Goal: Task Accomplishment & Management: Manage account settings

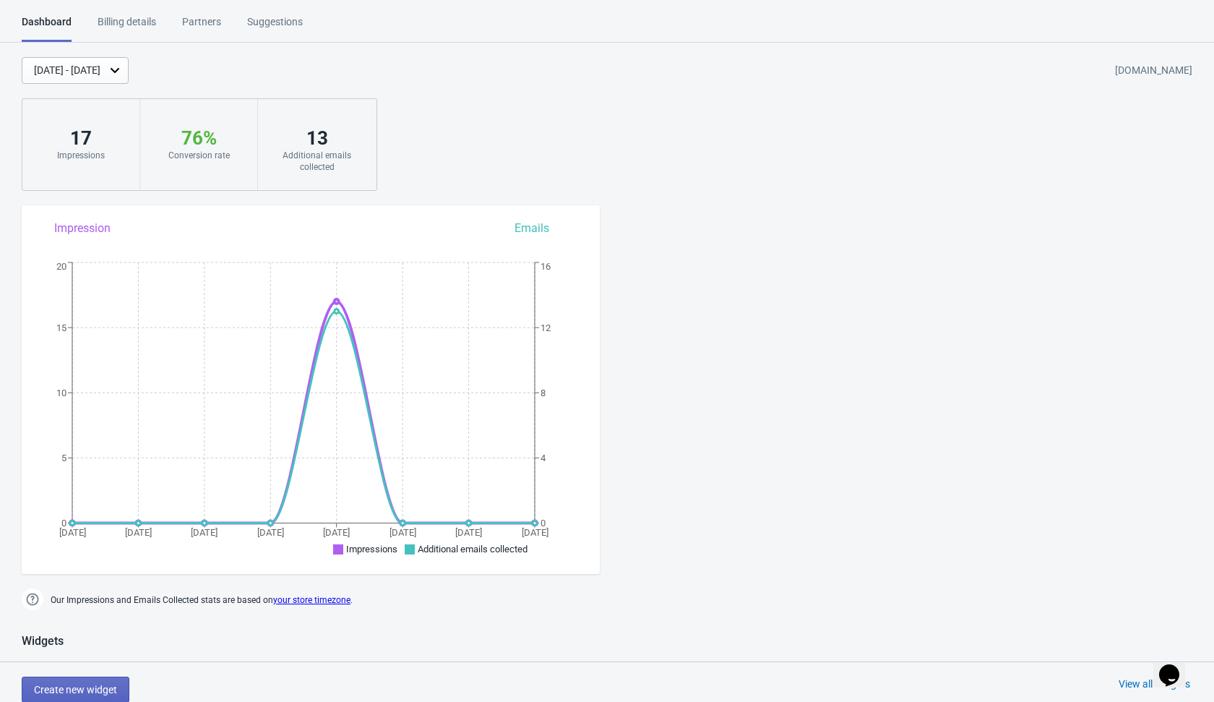
click at [202, 17] on div "Partners" at bounding box center [201, 26] width 39 height 25
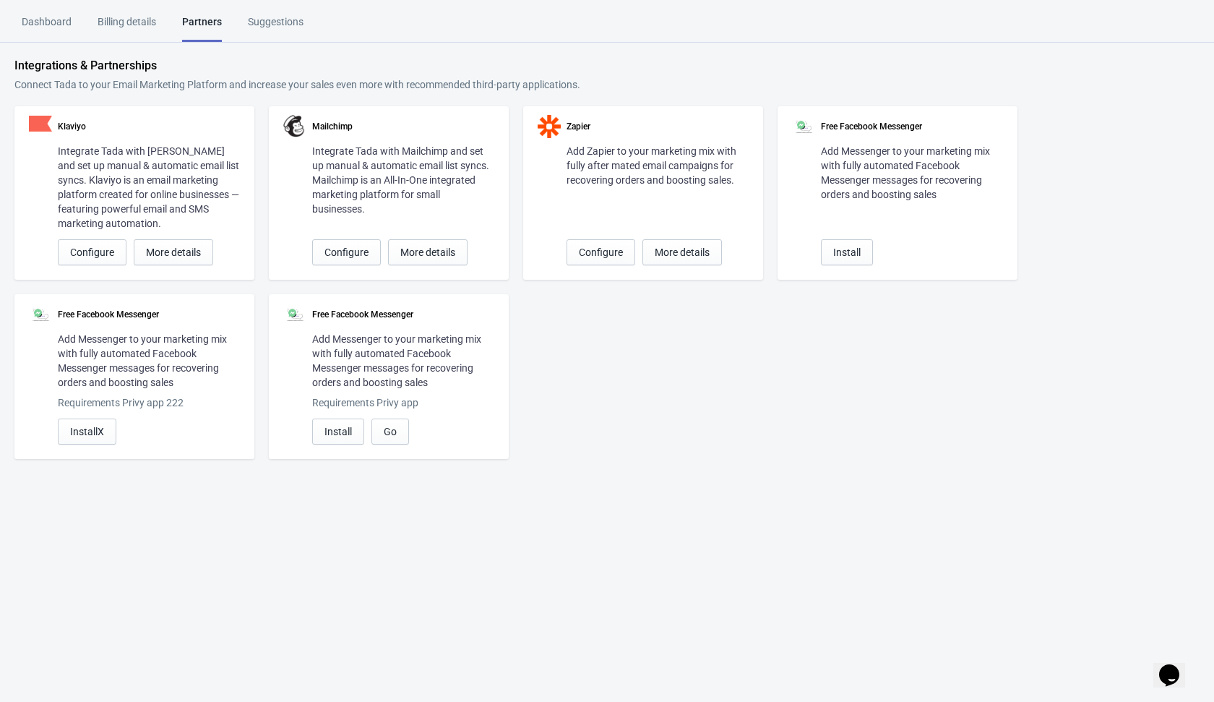
click at [190, 266] on div "Klaviyo Integrate Tada with Klaviyo and set up manual & automatic email list sy…" at bounding box center [134, 192] width 240 height 173
click at [190, 259] on button "More details" at bounding box center [173, 252] width 79 height 26
click at [580, 361] on div "Klaviyo Integrate Tada with Klaviyo and set up manual & automatic email list sy…" at bounding box center [606, 282] width 1185 height 353
click at [99, 256] on span "Configure" at bounding box center [92, 252] width 44 height 12
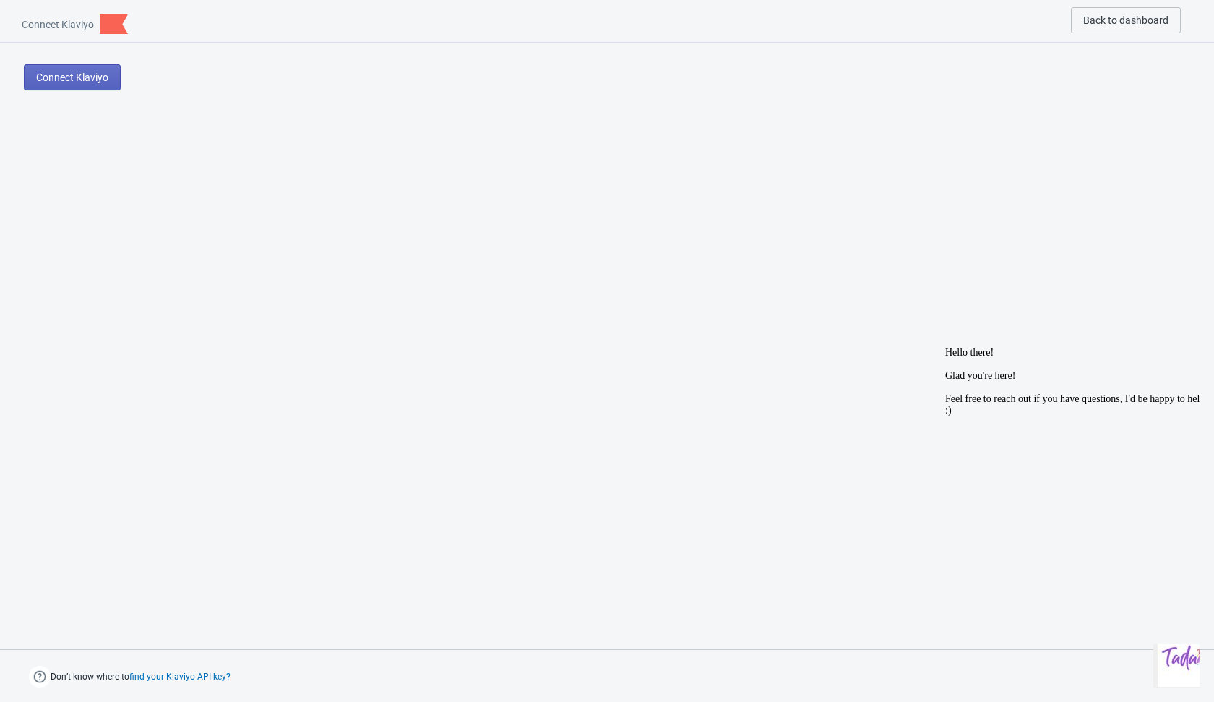
click at [67, 152] on div "Connect Klaviyo" at bounding box center [607, 205] width 1214 height 324
click at [81, 86] on button "Connect Klaviyo" at bounding box center [72, 77] width 97 height 26
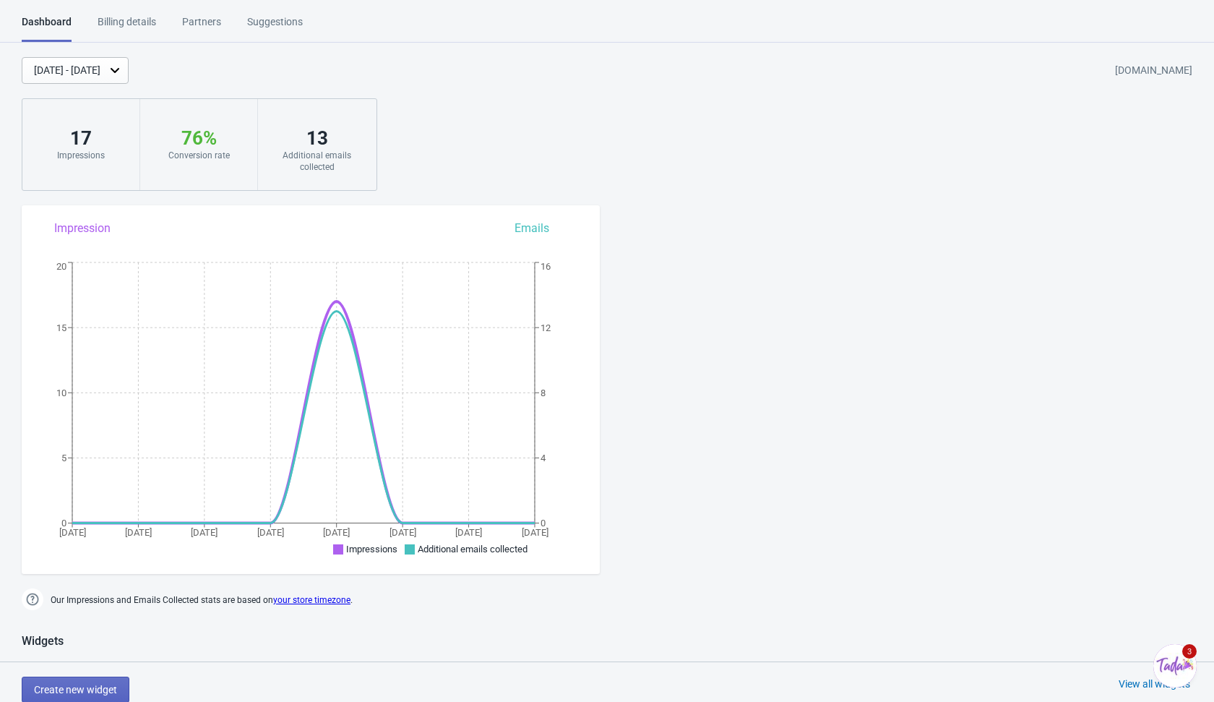
click at [207, 26] on div "Partners" at bounding box center [201, 26] width 39 height 25
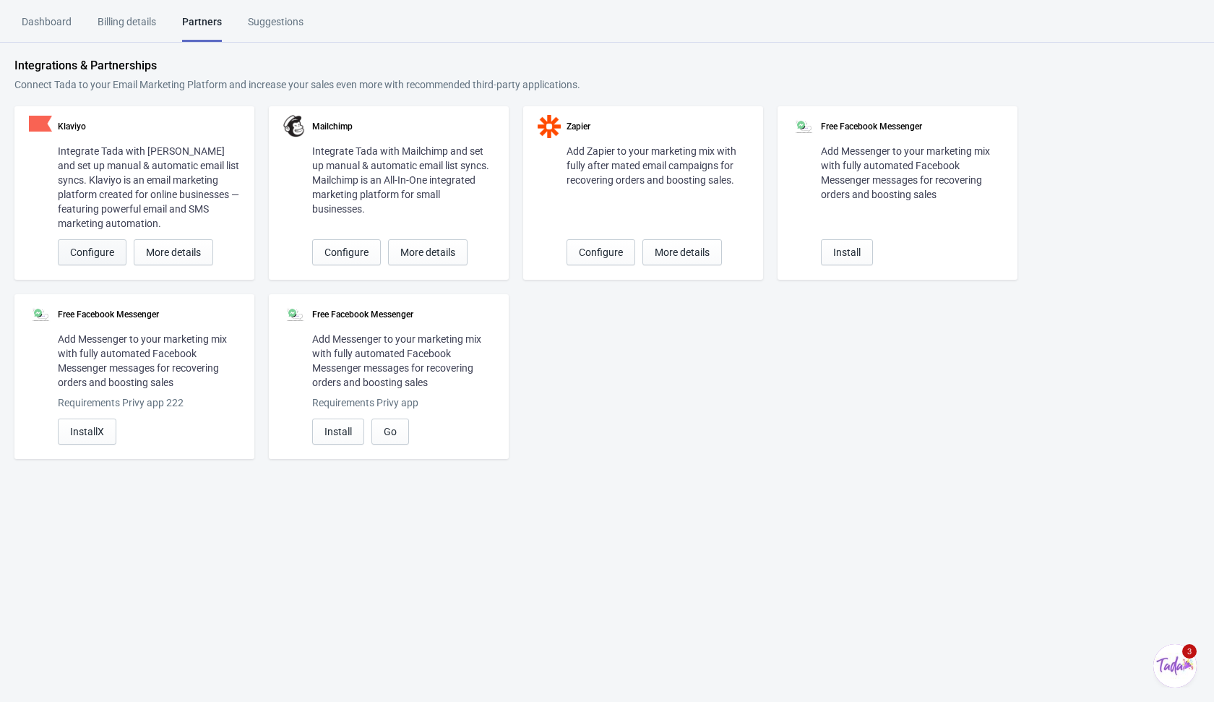
click at [85, 254] on span "Configure" at bounding box center [92, 252] width 44 height 12
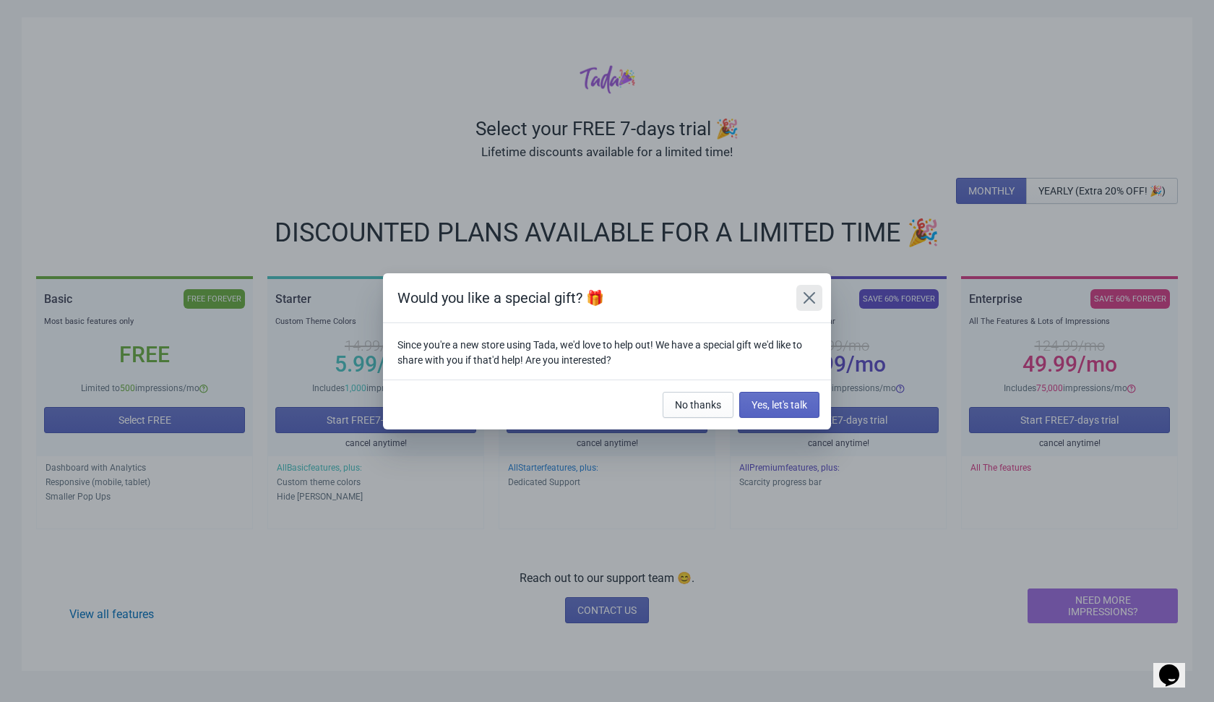
click at [814, 299] on icon "Close" at bounding box center [809, 298] width 14 height 14
click at [813, 301] on icon "Close" at bounding box center [810, 297] width 12 height 12
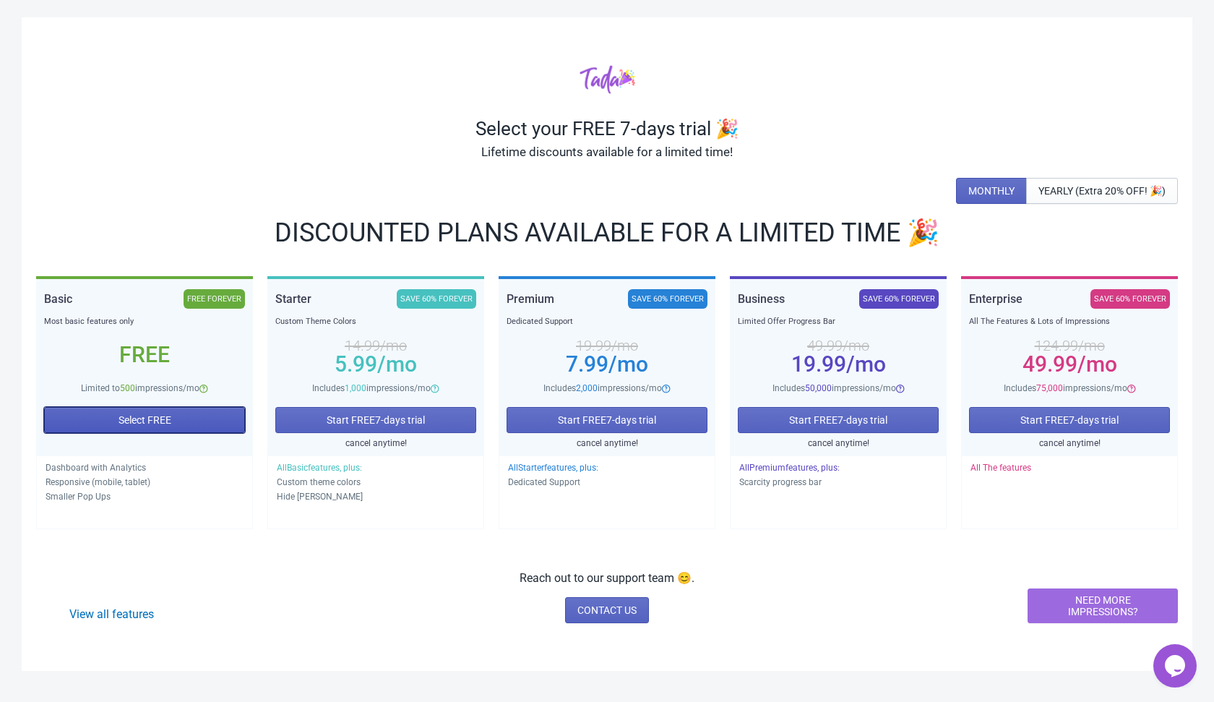
click at [180, 428] on button "Select FREE" at bounding box center [144, 420] width 201 height 26
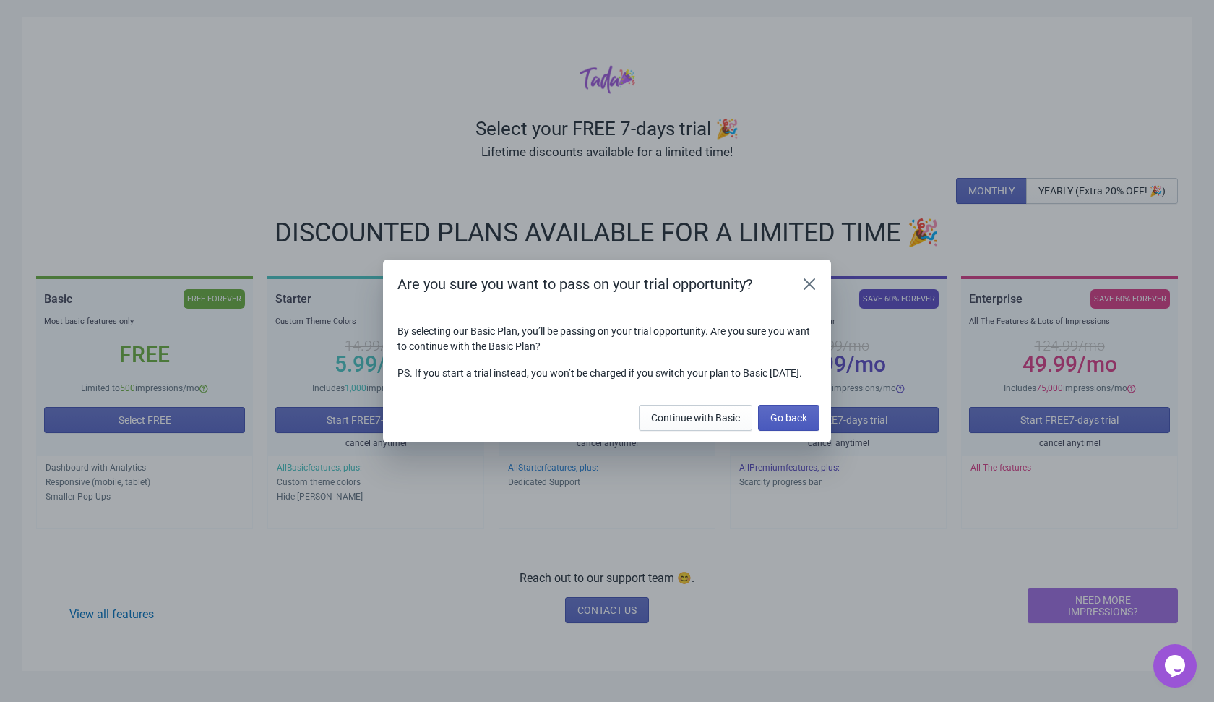
click at [797, 416] on button "Go back" at bounding box center [788, 418] width 61 height 26
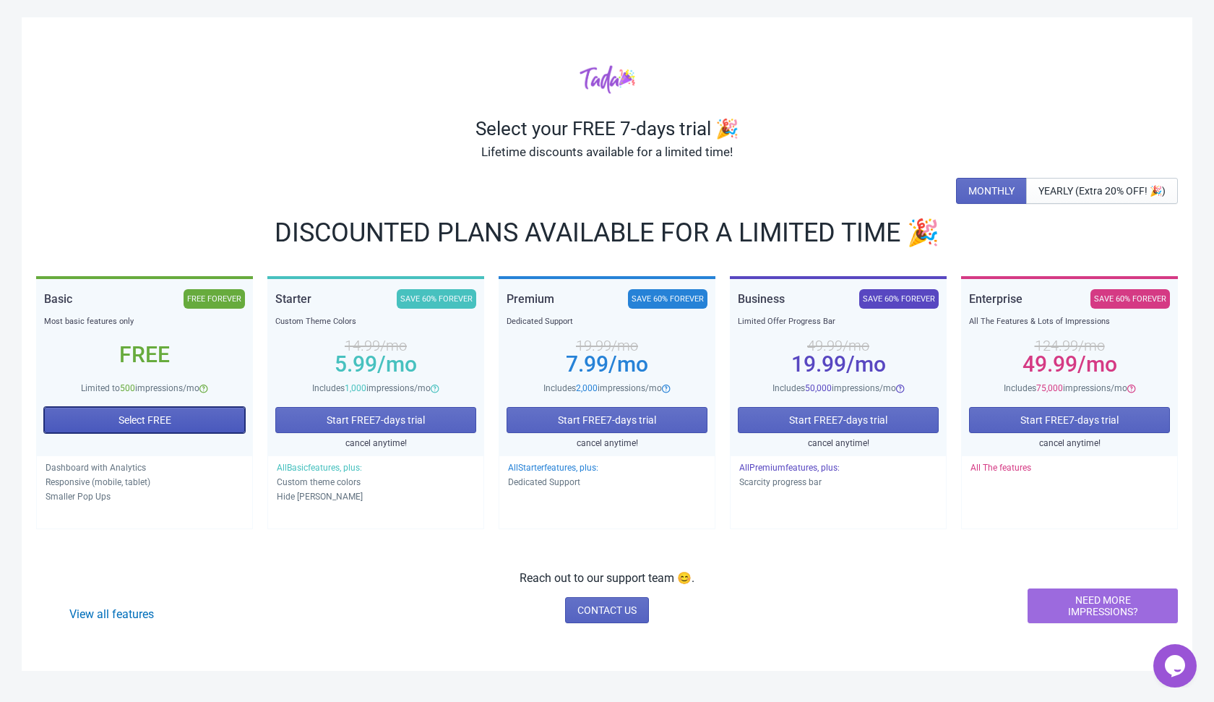
click at [230, 424] on button "Select FREE" at bounding box center [144, 420] width 201 height 26
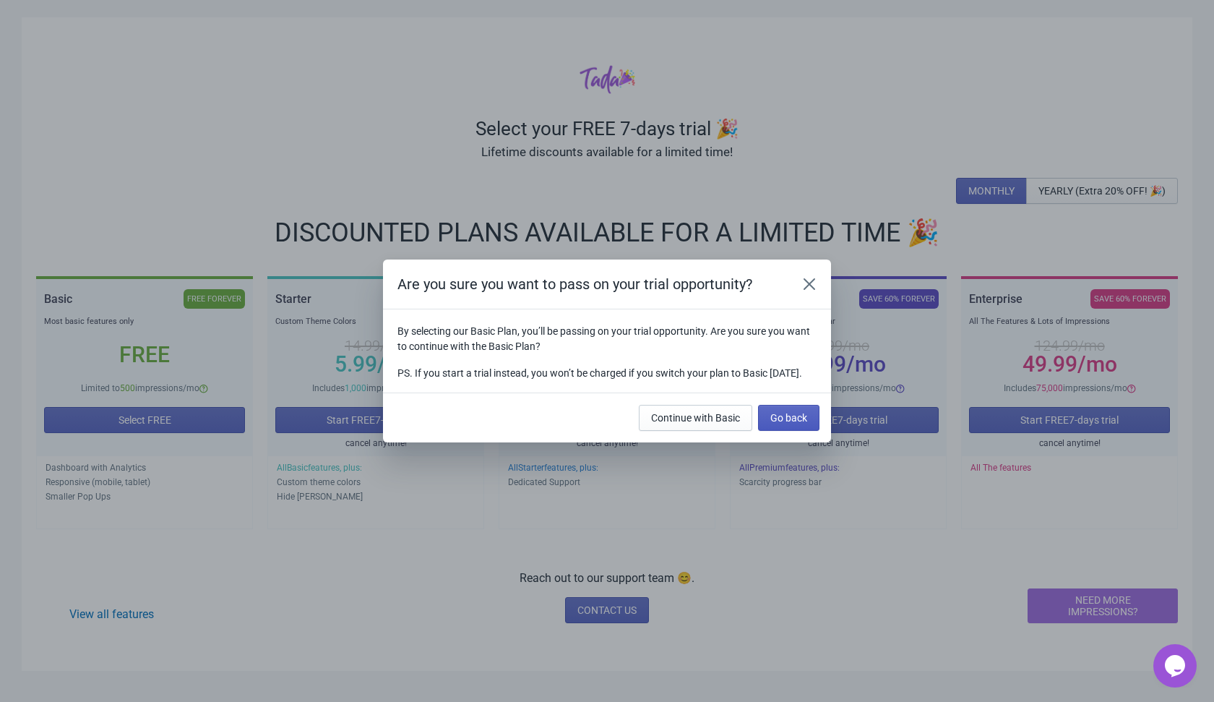
click at [782, 423] on span "Go back" at bounding box center [788, 418] width 37 height 12
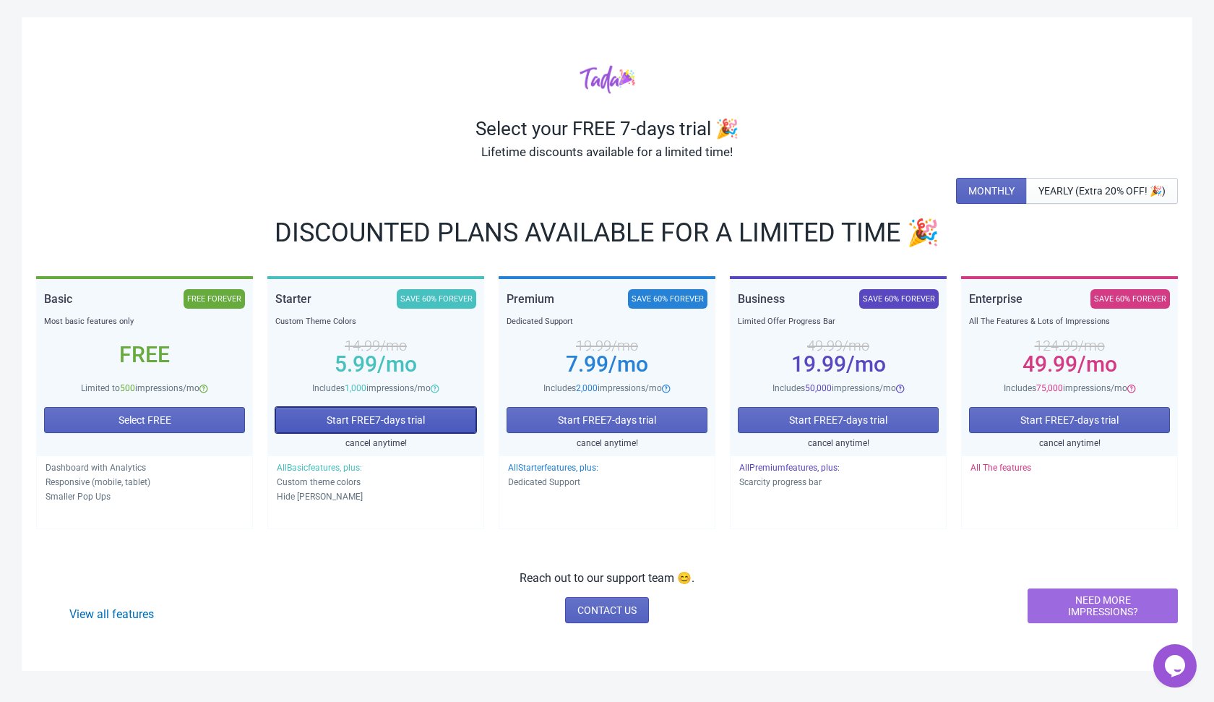
click at [390, 411] on button "Start FREE 7 -days trial" at bounding box center [375, 420] width 201 height 26
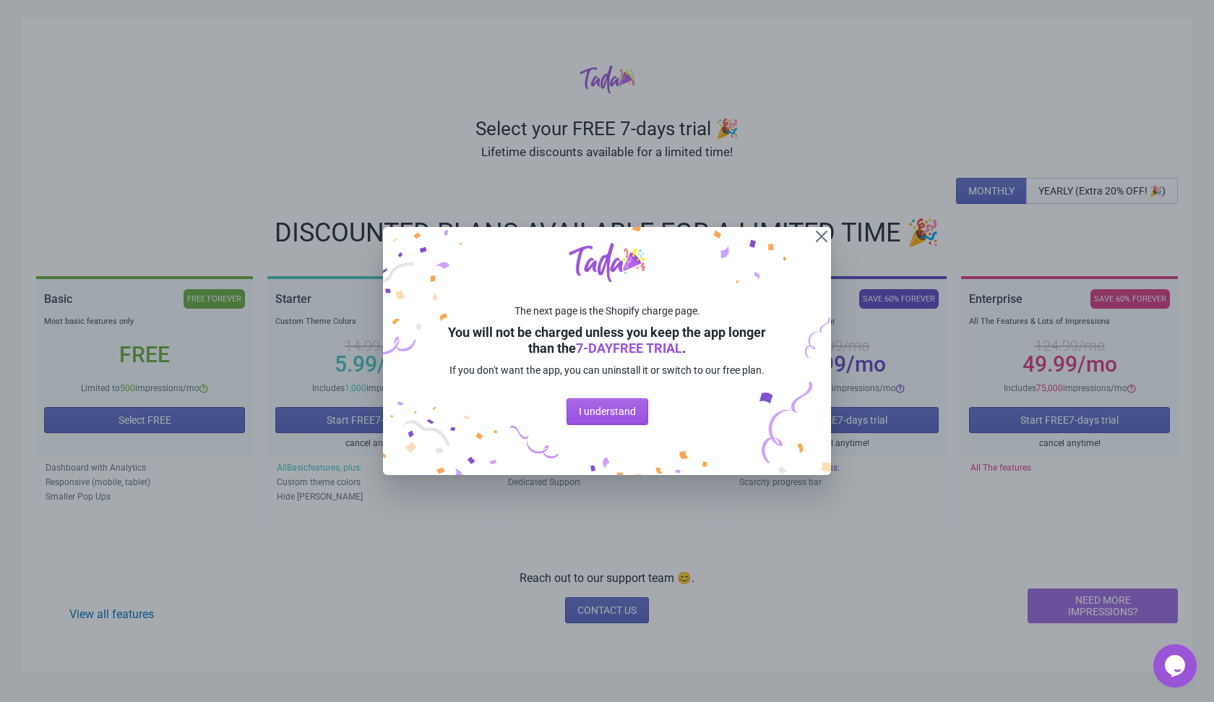
click at [619, 417] on span "I understand" at bounding box center [607, 411] width 57 height 12
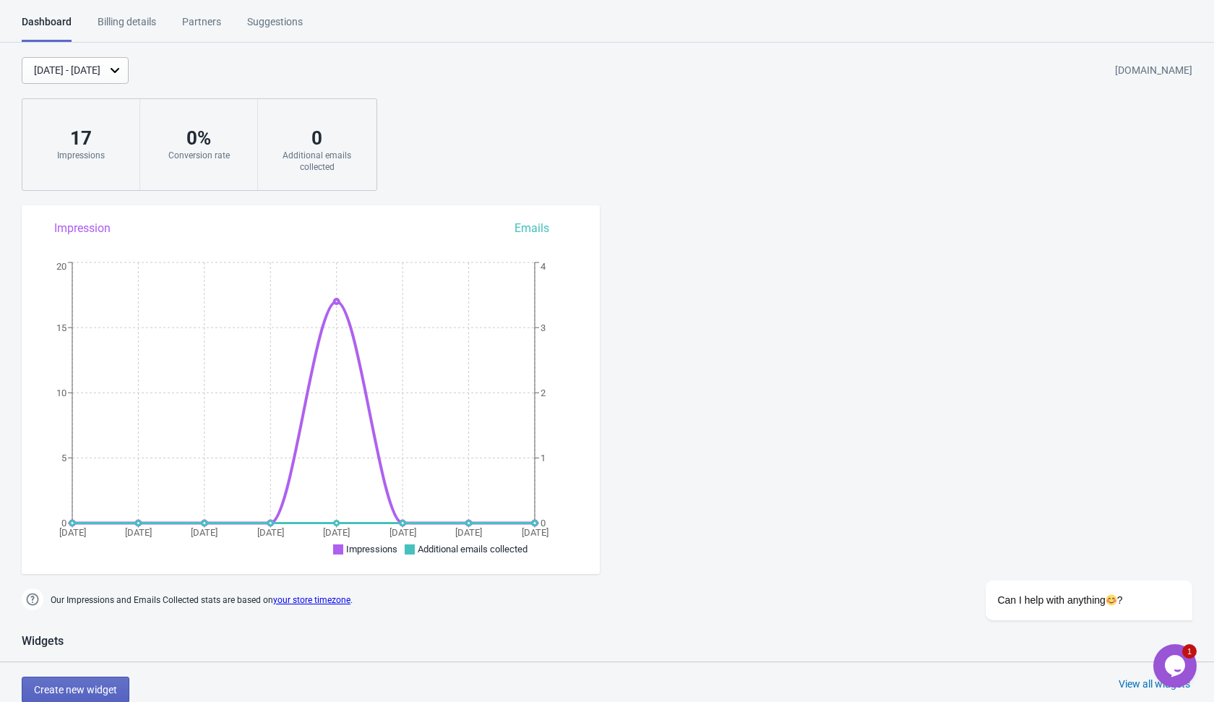
click at [210, 25] on div "Partners" at bounding box center [201, 26] width 39 height 25
